Goal: Task Accomplishment & Management: Use online tool/utility

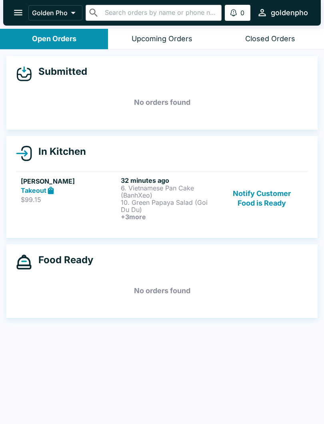
click at [268, 200] on button "Notify Customer Food is Ready" at bounding box center [261, 198] width 83 height 44
click at [278, 203] on button "Notify Customer Food is Ready" at bounding box center [261, 198] width 83 height 44
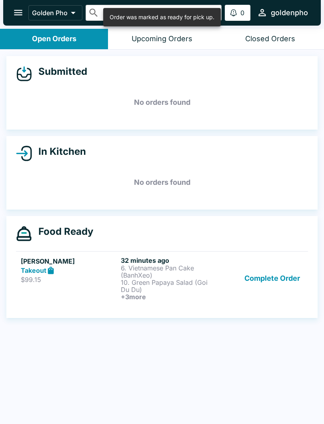
click at [264, 277] on button "Complete Order" at bounding box center [272, 278] width 62 height 44
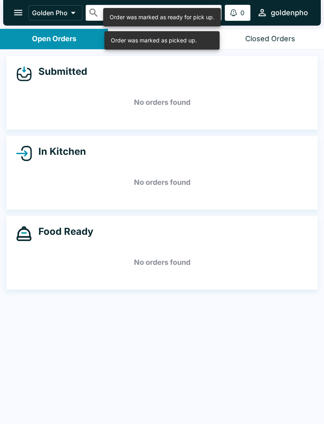
click at [262, 38] on div "Closed Orders" at bounding box center [270, 38] width 50 height 9
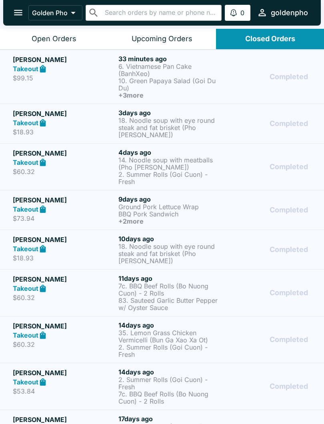
click at [162, 67] on p "6. Vietnamese Pan Cake (BanhXeo)" at bounding box center [169, 70] width 102 height 14
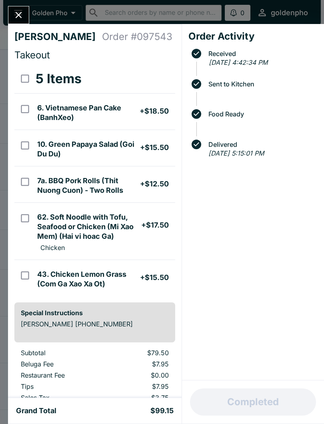
click at [16, 9] on button "Close" at bounding box center [18, 14] width 20 height 17
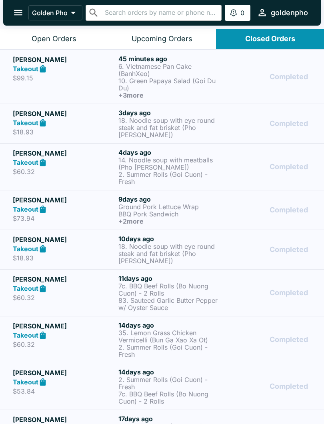
click at [44, 43] on button "Open Orders" at bounding box center [54, 39] width 108 height 20
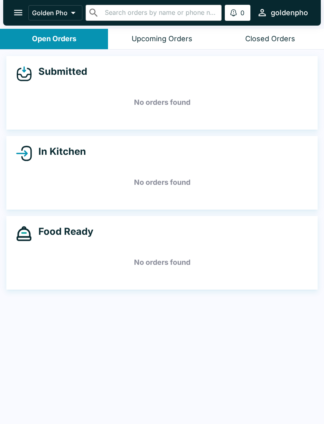
click at [281, 40] on div "Closed Orders" at bounding box center [270, 38] width 50 height 9
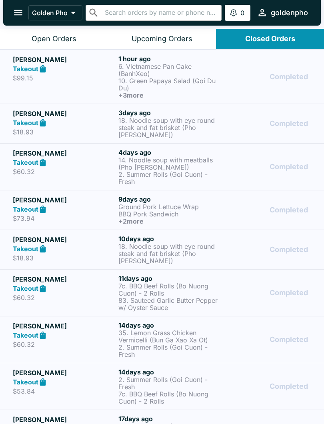
click at [157, 71] on p "6. Vietnamese Pan Cake (BanhXeo)" at bounding box center [169, 70] width 102 height 14
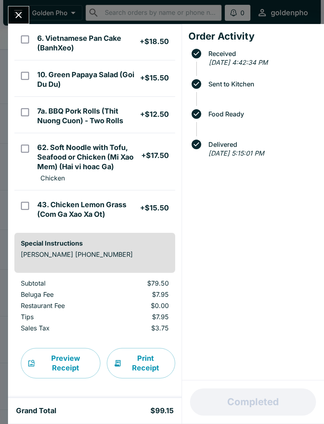
scroll to position [70, 0]
click at [23, 14] on icon "Close" at bounding box center [18, 15] width 11 height 11
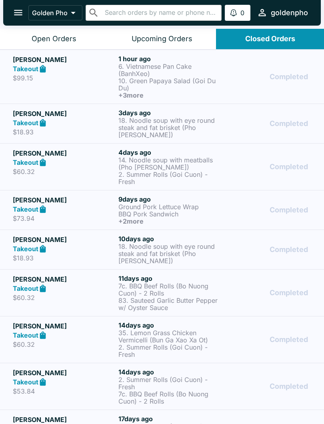
click at [48, 40] on div "Open Orders" at bounding box center [54, 38] width 45 height 9
